Goal: Obtain resource: Download file/media

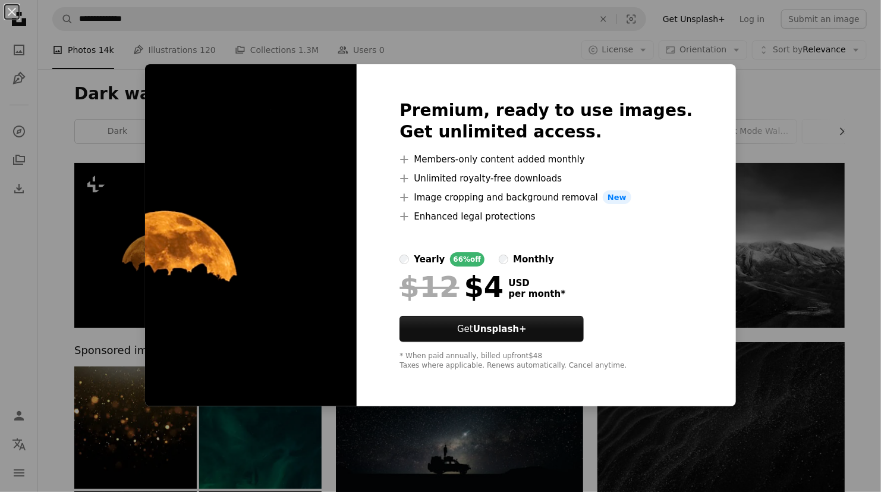
click at [118, 200] on div "An X shape Premium, ready to use images. Get unlimited access. A plus sign Memb…" at bounding box center [440, 246] width 881 height 492
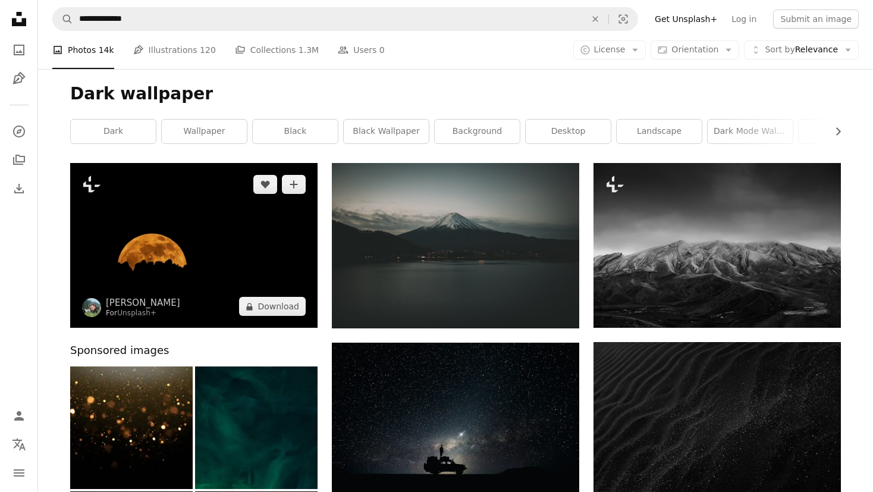
click at [124, 206] on img at bounding box center [193, 245] width 247 height 165
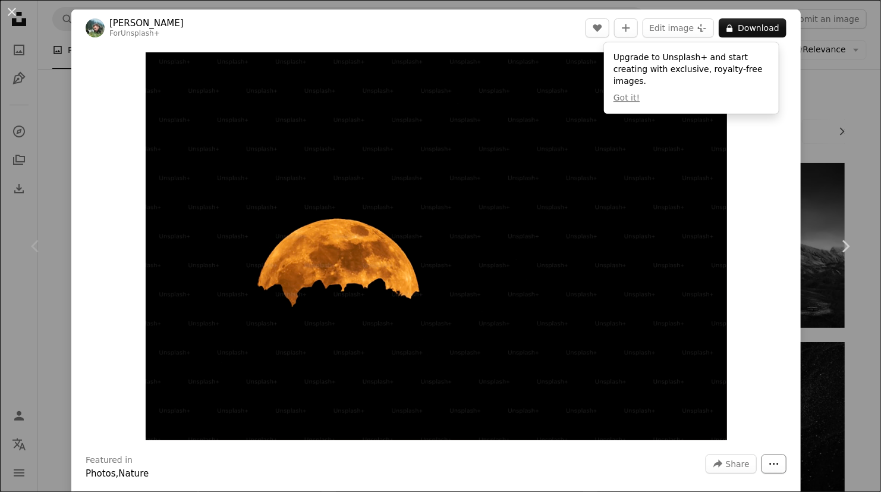
click at [770, 466] on icon "More Actions" at bounding box center [774, 463] width 11 height 11
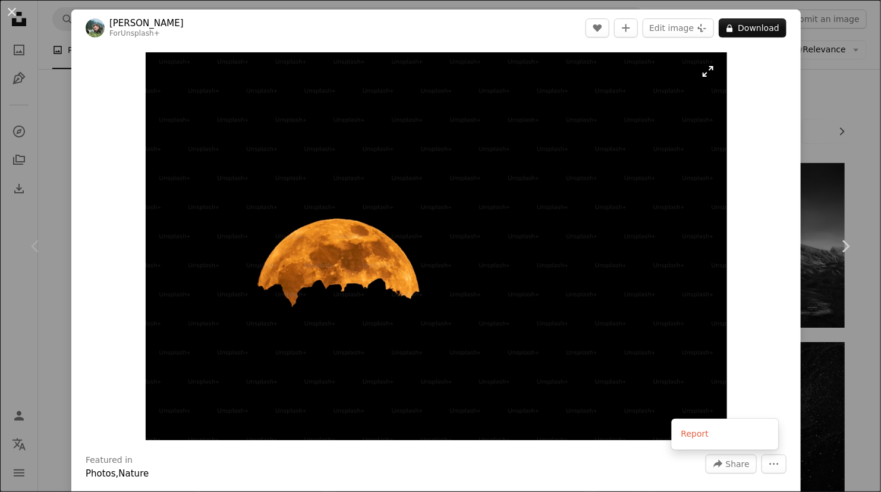
drag, startPoint x: 629, startPoint y: 340, endPoint x: 629, endPoint y: 330, distance: 9.5
click at [629, 340] on dialog "An X shape Chevron left Chevron right [PERSON_NAME] For Unsplash+ A heart A plu…" at bounding box center [440, 246] width 881 height 492
click at [738, 29] on button "A lock Download" at bounding box center [753, 27] width 68 height 19
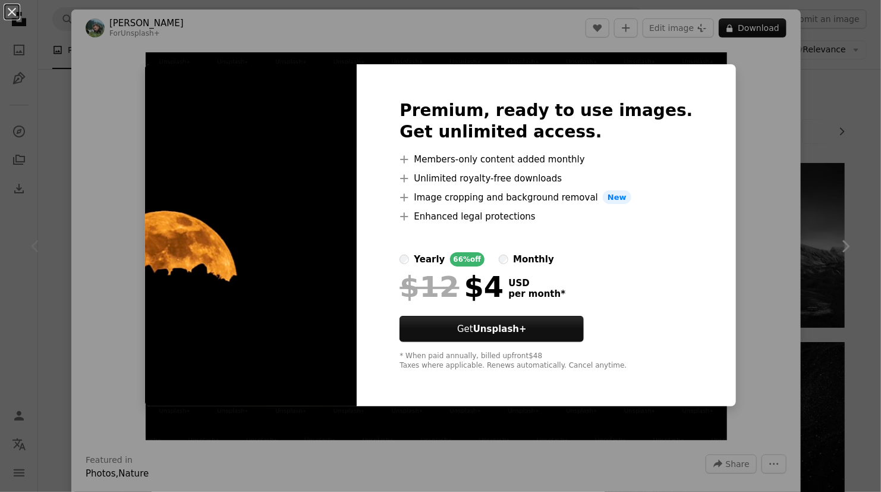
click at [736, 143] on div "An X shape Premium, ready to use images. Get unlimited access. A plus sign Memb…" at bounding box center [440, 246] width 881 height 492
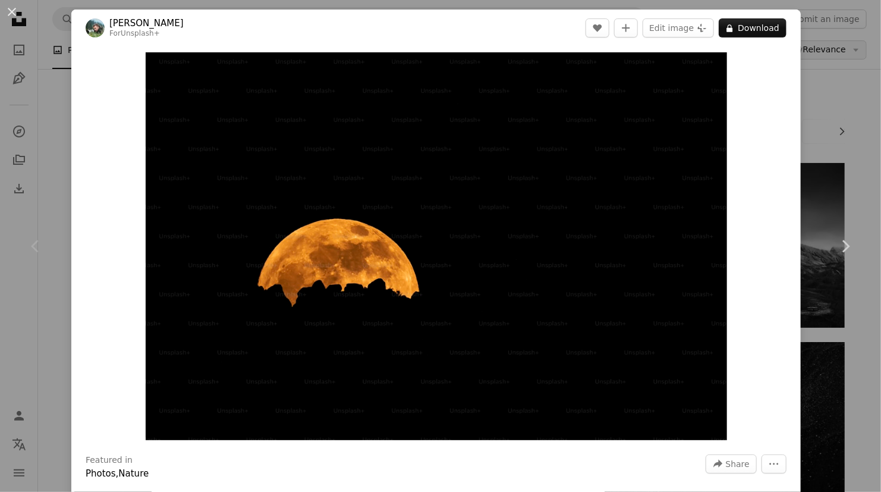
click at [811, 43] on div "An X shape Chevron left Chevron right [PERSON_NAME] For Unsplash+ A heart A plu…" at bounding box center [440, 246] width 881 height 492
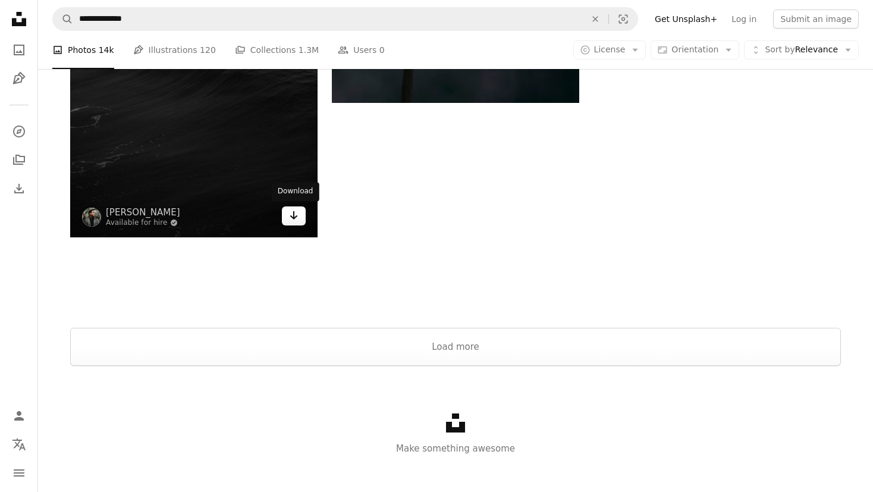
scroll to position [1693, 0]
